Goal: Task Accomplishment & Management: Use online tool/utility

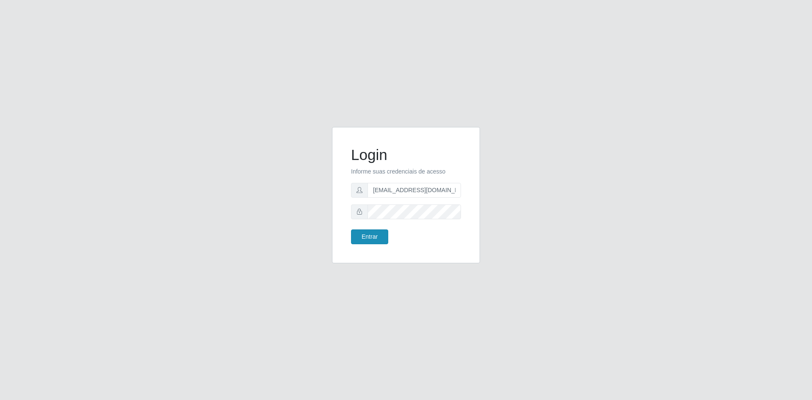
click at [367, 235] on button "Entrar" at bounding box center [369, 236] width 37 height 15
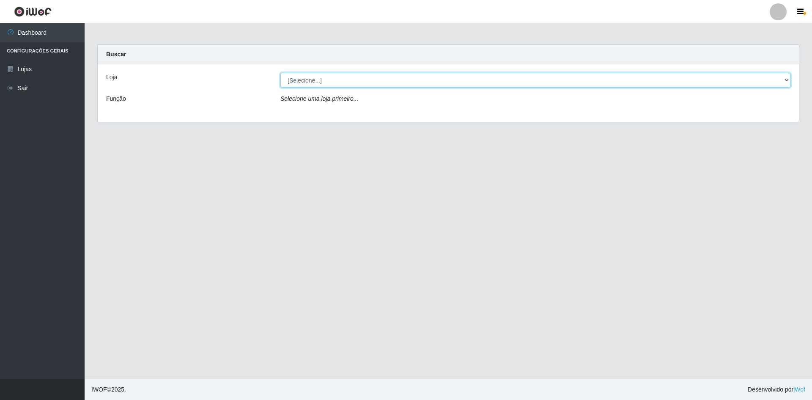
click at [362, 82] on select "[Selecione...] Hiper Queiroz - [GEOGRAPHIC_DATA] [GEOGRAPHIC_DATA] [GEOGRAPHIC_…" at bounding box center [535, 80] width 510 height 15
select select "517"
click at [280, 73] on select "[Selecione...] Hiper Queiroz - [GEOGRAPHIC_DATA] [GEOGRAPHIC_DATA] [GEOGRAPHIC_…" at bounding box center [535, 80] width 510 height 15
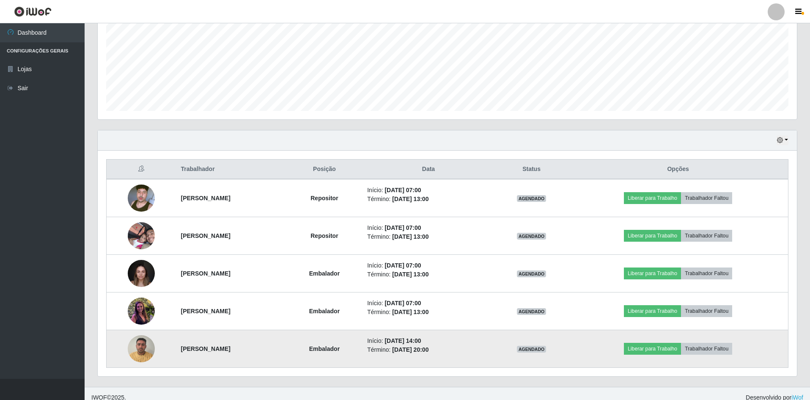
scroll to position [200, 0]
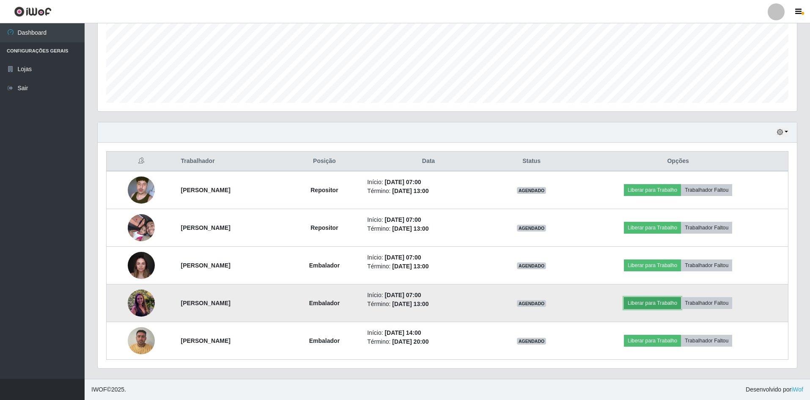
click at [666, 301] on button "Liberar para Trabalho" at bounding box center [652, 303] width 57 height 12
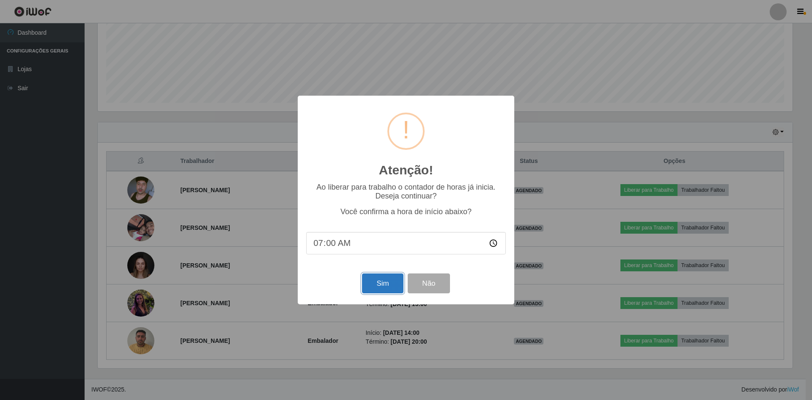
click at [386, 285] on button "Sim" at bounding box center [382, 283] width 41 height 20
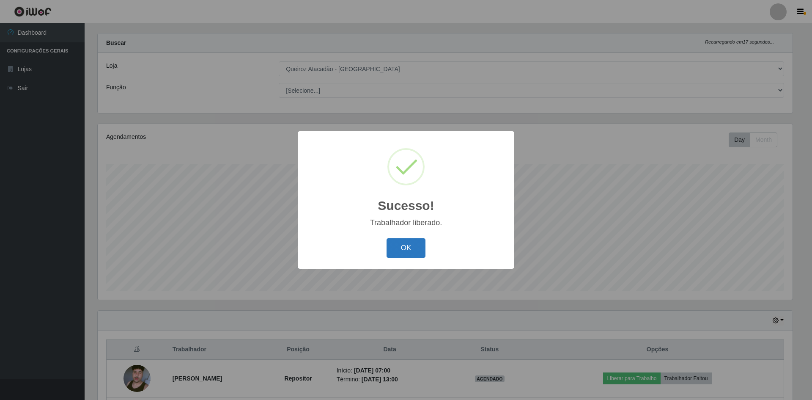
click at [409, 250] on button "OK" at bounding box center [406, 248] width 39 height 20
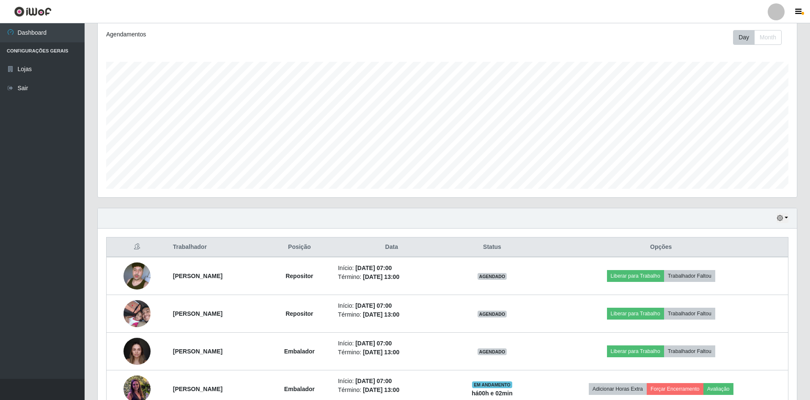
scroll to position [200, 0]
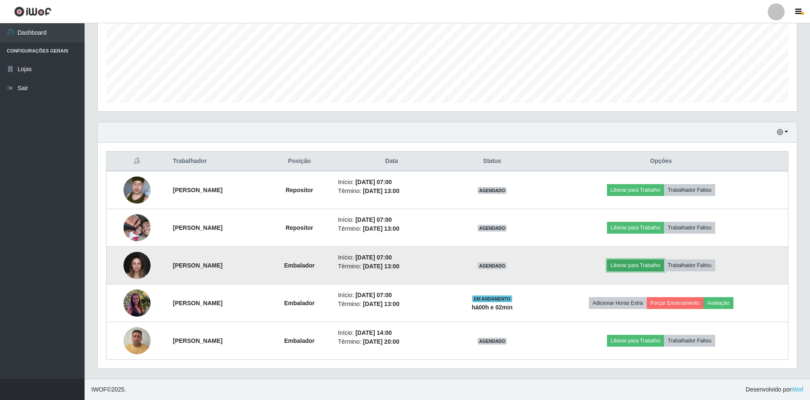
click at [660, 266] on button "Liberar para Trabalho" at bounding box center [635, 265] width 57 height 12
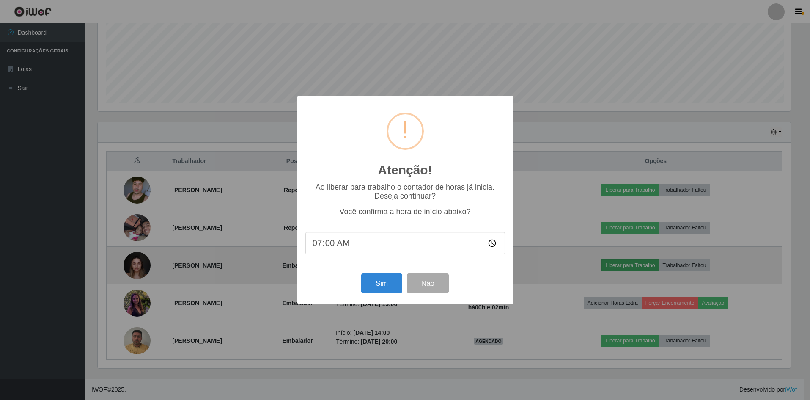
scroll to position [176, 695]
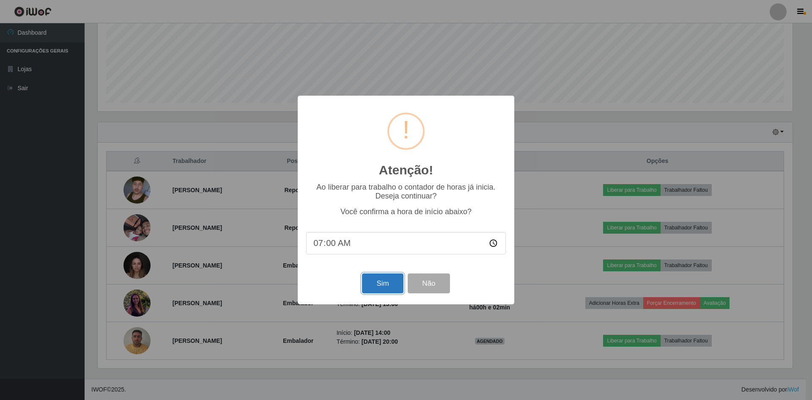
click at [379, 284] on button "Sim" at bounding box center [382, 283] width 41 height 20
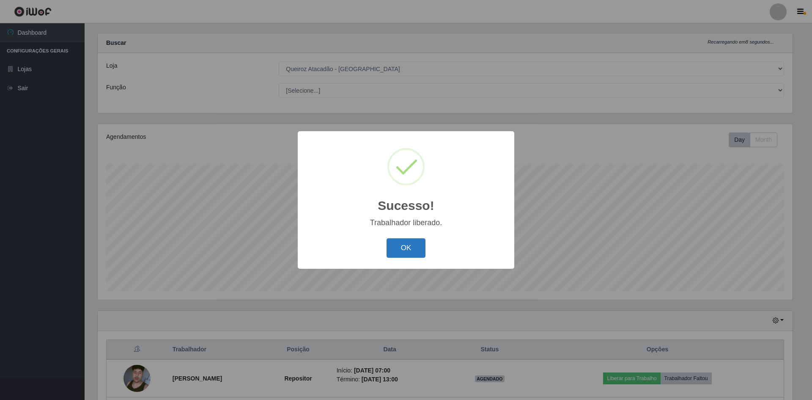
click at [403, 247] on button "OK" at bounding box center [406, 248] width 39 height 20
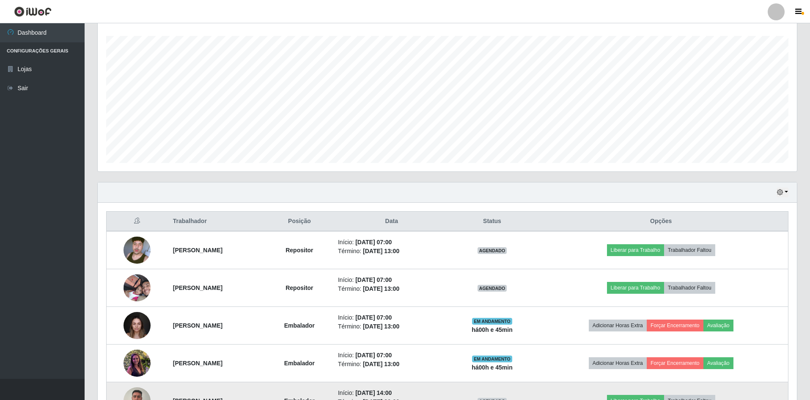
scroll to position [200, 0]
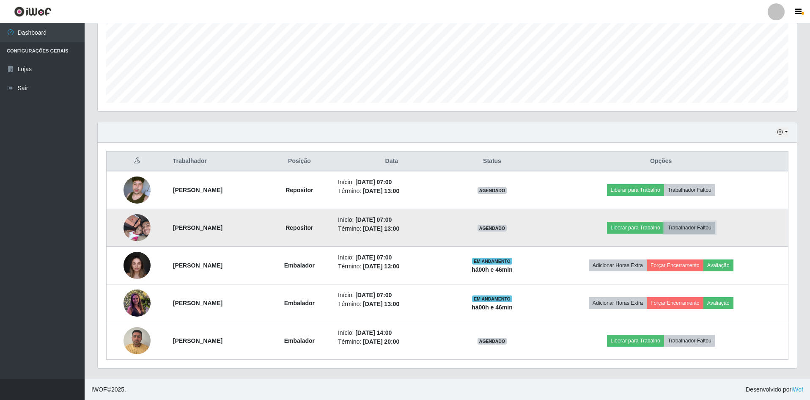
click at [701, 229] on button "Trabalhador Faltou" at bounding box center [689, 228] width 51 height 12
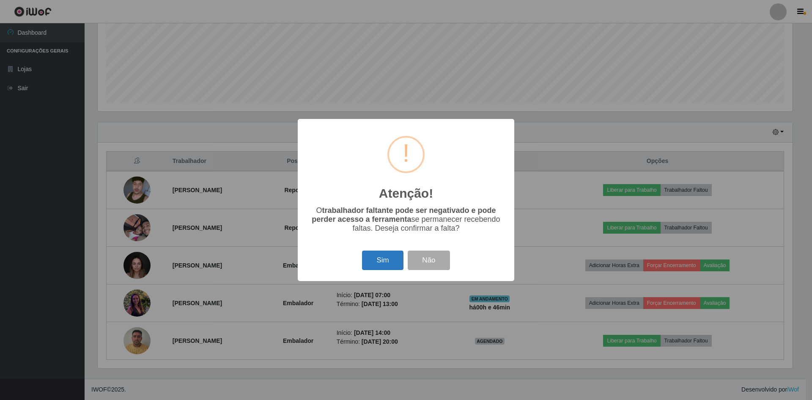
click at [374, 261] on button "Sim" at bounding box center [382, 260] width 41 height 20
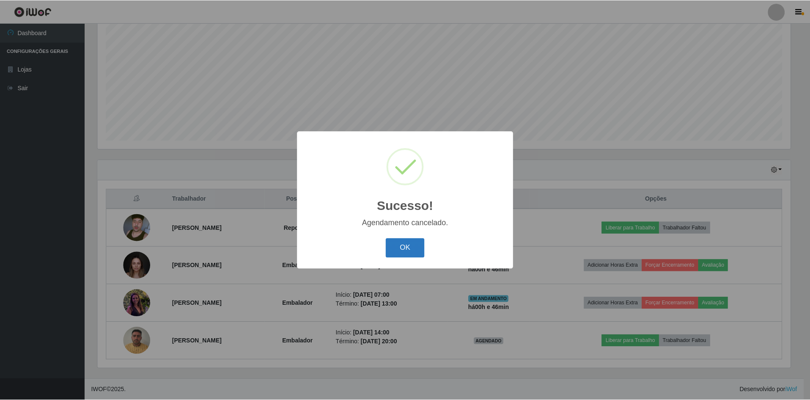
scroll to position [162, 0]
click at [409, 247] on button "OK" at bounding box center [406, 248] width 39 height 20
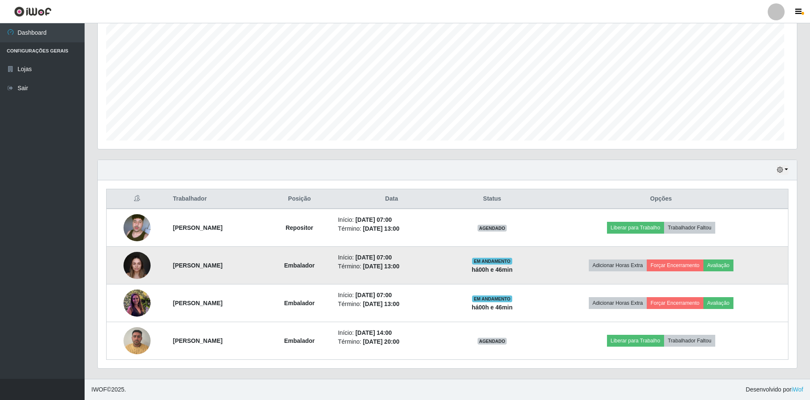
scroll to position [176, 699]
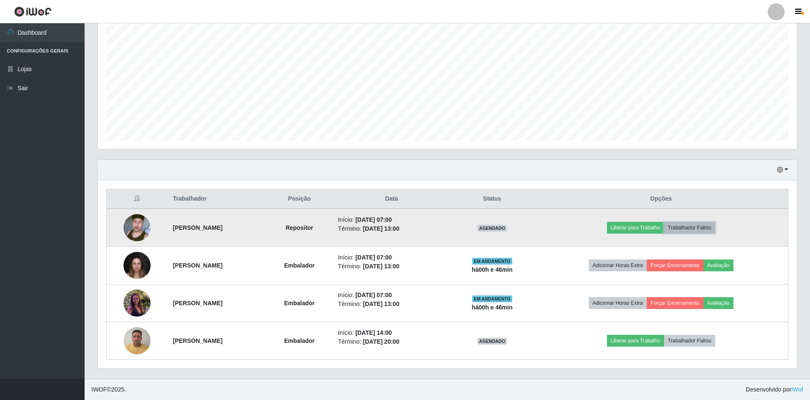
click at [698, 227] on button "Trabalhador Faltou" at bounding box center [689, 228] width 51 height 12
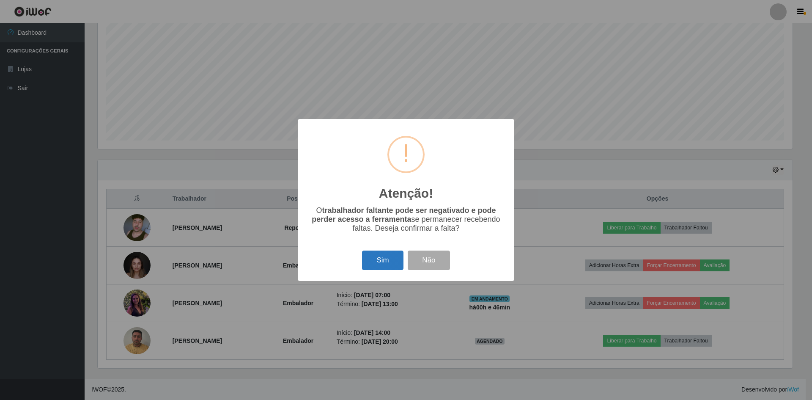
click at [391, 262] on button "Sim" at bounding box center [382, 260] width 41 height 20
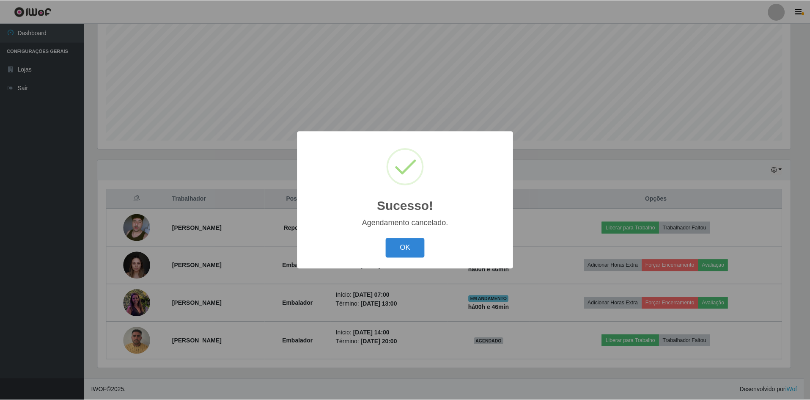
scroll to position [124, 0]
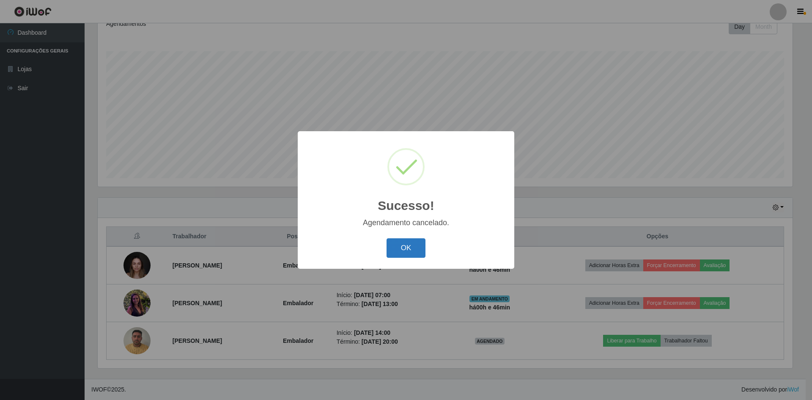
click at [404, 252] on button "OK" at bounding box center [406, 248] width 39 height 20
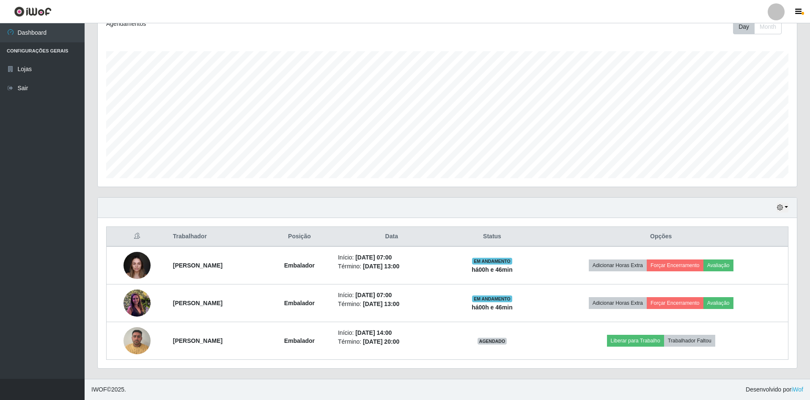
scroll to position [176, 699]
